Goal: Information Seeking & Learning: Learn about a topic

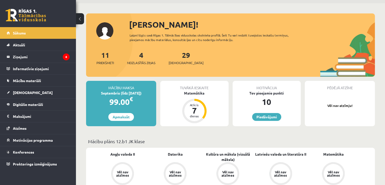
scroll to position [25, 0]
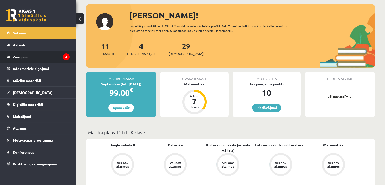
click at [50, 55] on legend "Ziņojumi 4" at bounding box center [41, 57] width 57 height 12
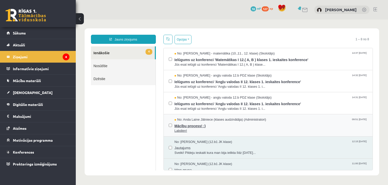
click at [237, 124] on span "Mācību process! :)" at bounding box center [271, 125] width 193 height 6
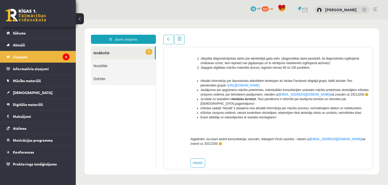
scroll to position [82, 0]
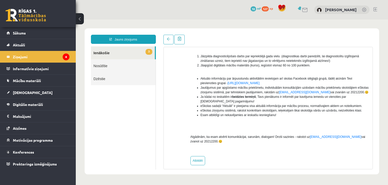
click at [108, 57] on link "3 Ienākošie" at bounding box center [123, 52] width 64 height 13
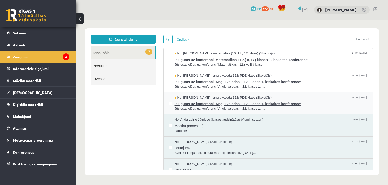
scroll to position [0, 0]
click at [266, 106] on span "Jūs esat ielūgti uz konferenci 'Angļu valodas II 12. klases 1. i..." at bounding box center [271, 108] width 193 height 5
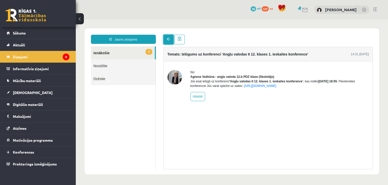
click at [170, 39] on link at bounding box center [169, 40] width 10 height 10
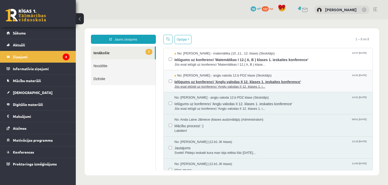
click at [242, 81] on span "Ielūgums uz konferenci 'Angļu valodas II 12. klases 1. ieskaites konference'" at bounding box center [271, 81] width 193 height 6
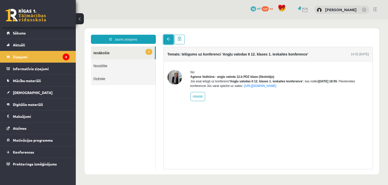
click at [172, 41] on link at bounding box center [169, 40] width 10 height 10
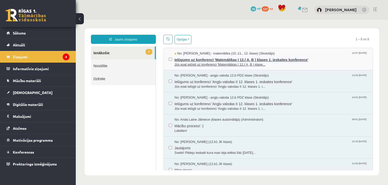
click at [201, 59] on span "Ielūgums uz konferenci 'Matemātikas I 12.( A, B ) klases 1. ieskaites konferenc…" at bounding box center [271, 59] width 193 height 6
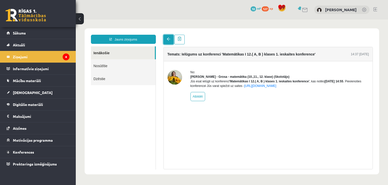
click at [169, 37] on link at bounding box center [169, 40] width 10 height 10
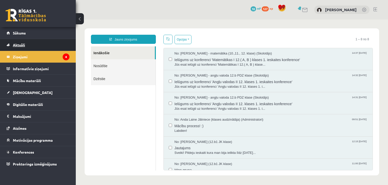
click at [45, 44] on link "Aktuāli" at bounding box center [38, 45] width 63 height 12
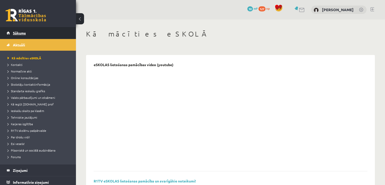
click at [46, 33] on link "Sākums" at bounding box center [38, 33] width 63 height 12
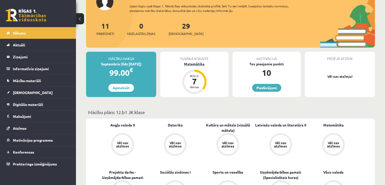
scroll to position [25, 0]
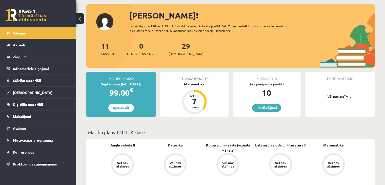
click at [191, 83] on div "Matemātika" at bounding box center [194, 83] width 68 height 5
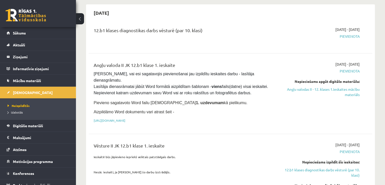
scroll to position [329, 0]
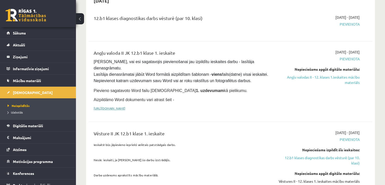
click at [125, 106] on link "[URL][DOMAIN_NAME]" at bounding box center [110, 108] width 32 height 4
drag, startPoint x: 351, startPoint y: 59, endPoint x: 224, endPoint y: 25, distance: 131.8
click at [351, 74] on link "Angļu valodas II - 12. klases 1.ieskaites mācību materiāls" at bounding box center [317, 79] width 83 height 11
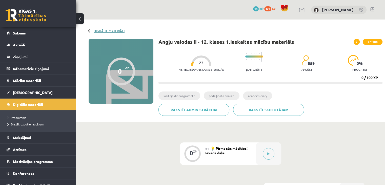
click at [97, 30] on link "Digitālie materiāli" at bounding box center [109, 31] width 31 height 4
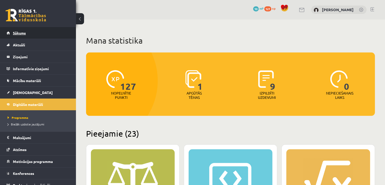
click at [25, 33] on span "Sākums" at bounding box center [19, 33] width 13 height 5
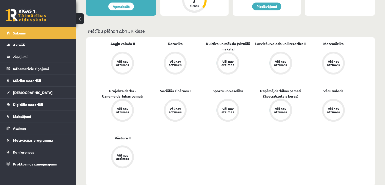
scroll to position [25, 0]
